Goal: Task Accomplishment & Management: Manage account settings

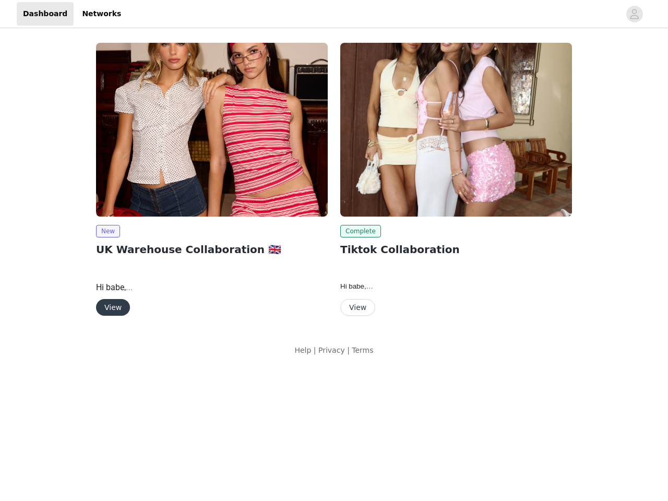
click at [334, 184] on div "Complete Tiktok Collaboration Hi babe, We’re so excited that Edikted has finall…" at bounding box center [456, 182] width 244 height 290
click at [334, 14] on div at bounding box center [373, 13] width 493 height 23
click at [635, 14] on icon "avatar" at bounding box center [634, 14] width 10 height 17
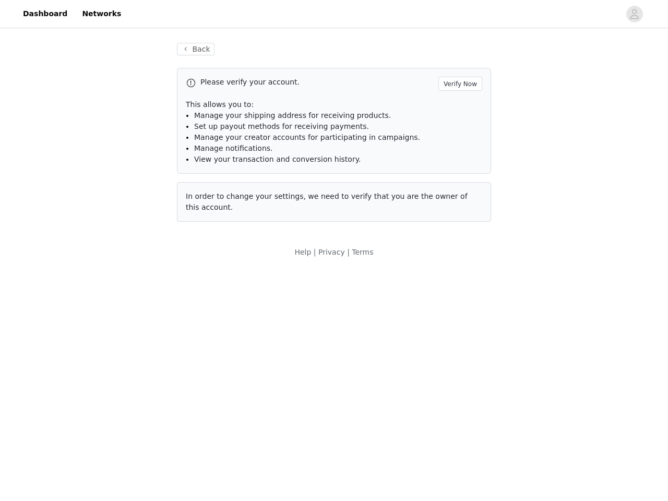
click at [107, 231] on div "Back Please verify your account. Verify Now This allows you to: Manage your shi…" at bounding box center [334, 150] width 668 height 240
click at [112, 307] on body "Dashboard Networks Back Please verify your account. Verify Now This allows you …" at bounding box center [334, 250] width 668 height 501
click at [456, 129] on li "Set up payout methods for receiving payments." at bounding box center [338, 126] width 288 height 11
click at [358, 231] on div "Back Please verify your account. Verify Now This allows you to: Manage your shi…" at bounding box center [333, 138] width 339 height 217
click at [357, 307] on body "Dashboard Networks Back Please verify your account. Verify Now This allows you …" at bounding box center [334, 250] width 668 height 501
